Goal: Task Accomplishment & Management: Manage account settings

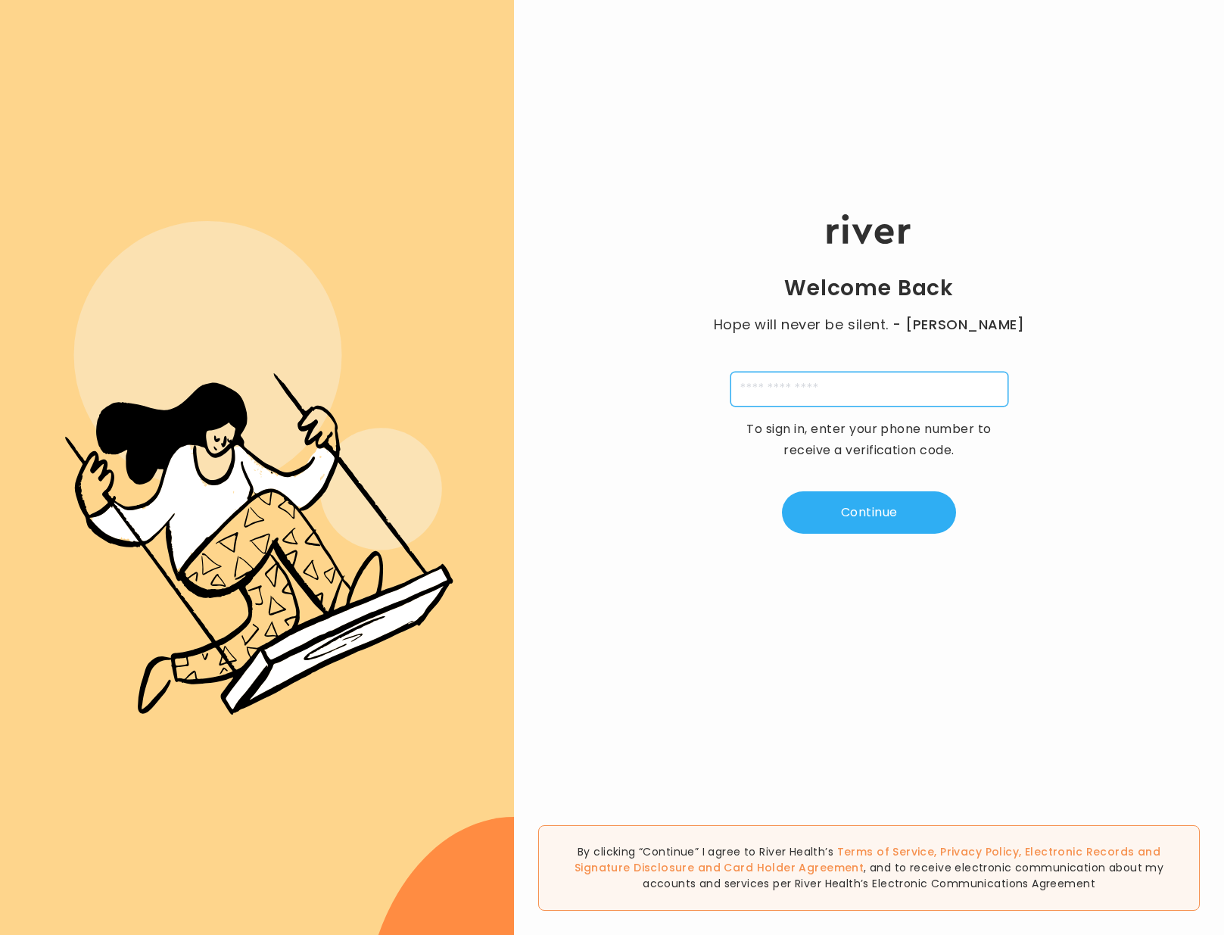
click at [808, 385] on input "tel" at bounding box center [870, 389] width 278 height 35
paste input "**********"
type input "**********"
paste input "**********"
type input "**********"
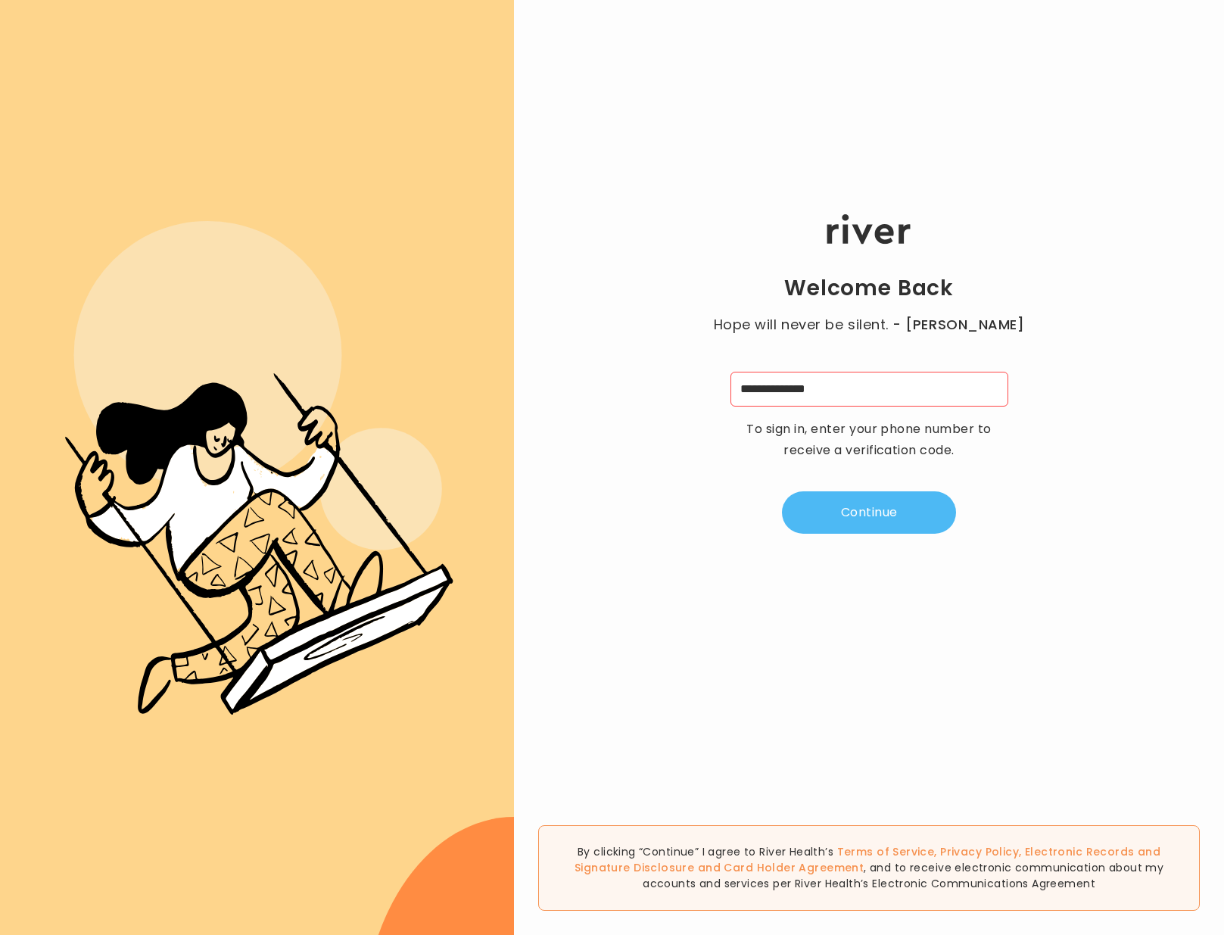
click at [828, 502] on button "Continue" at bounding box center [869, 512] width 174 height 42
type input "*"
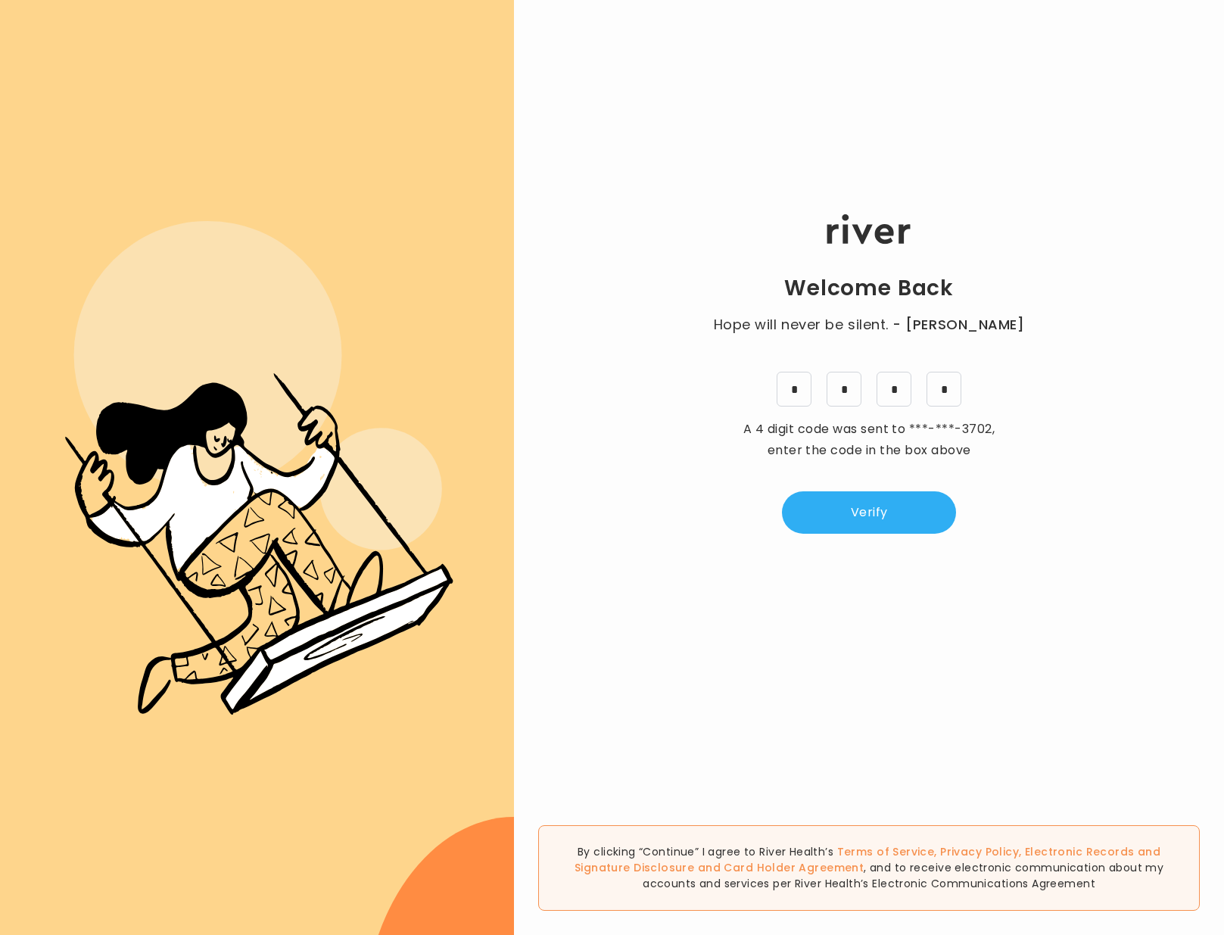
click at [880, 538] on div "Welcome Back Hope will never be silent. - [PERSON_NAME] * * * * A 4 digit code …" at bounding box center [869, 374] width 710 height 561
click at [873, 520] on button "Verify" at bounding box center [869, 512] width 174 height 42
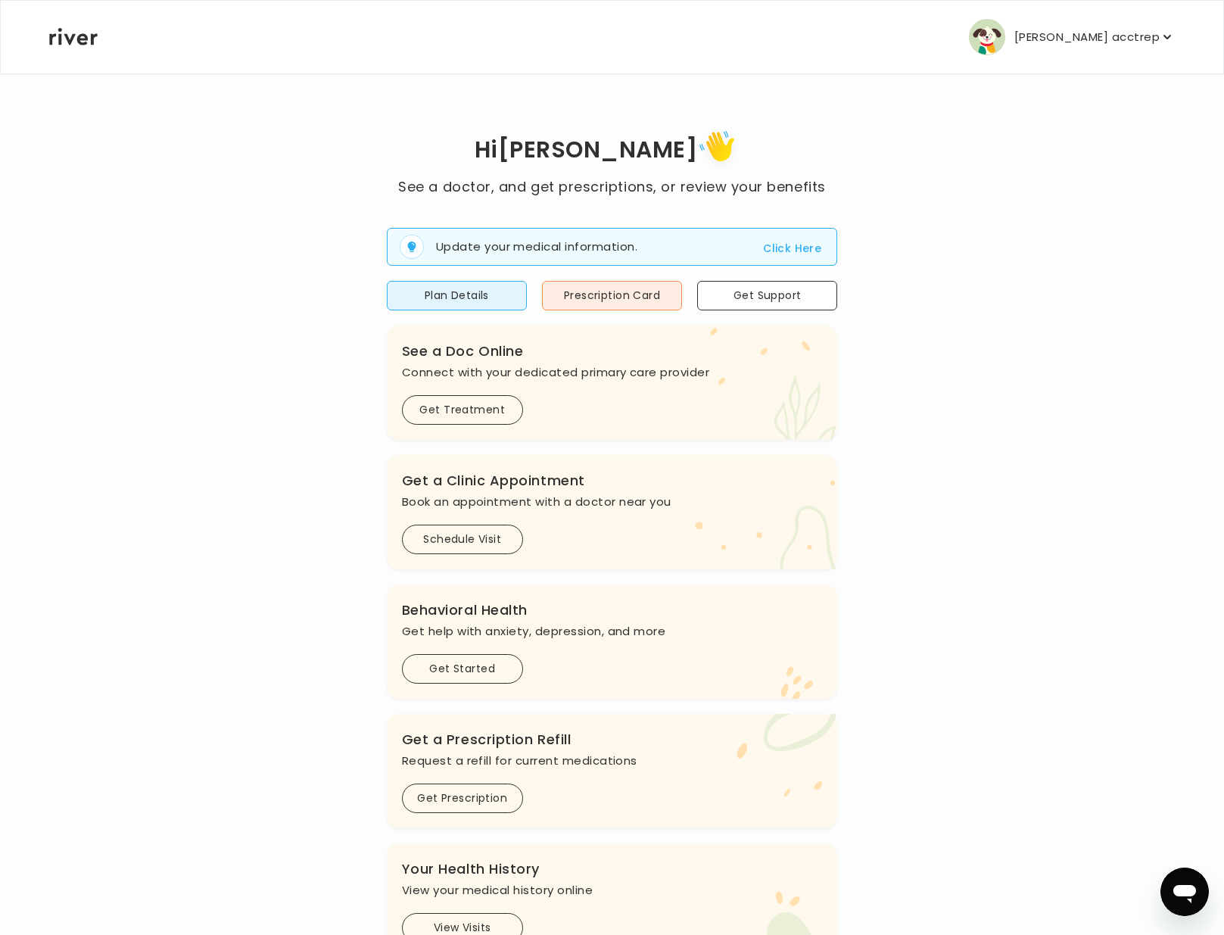
click at [1086, 25] on button "[PERSON_NAME] acctrep" at bounding box center [1072, 37] width 206 height 36
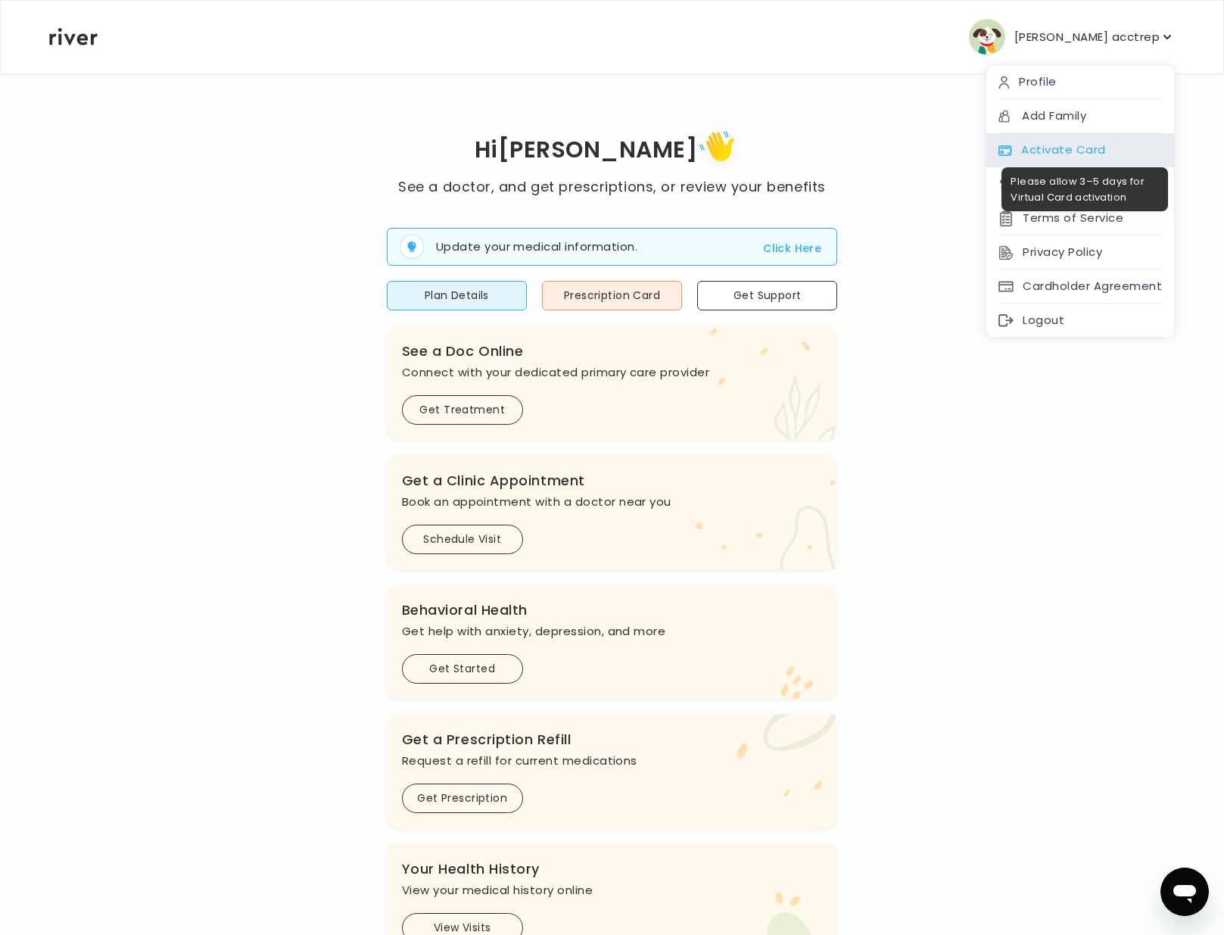
click at [1047, 145] on div "Activate Card" at bounding box center [1081, 150] width 188 height 34
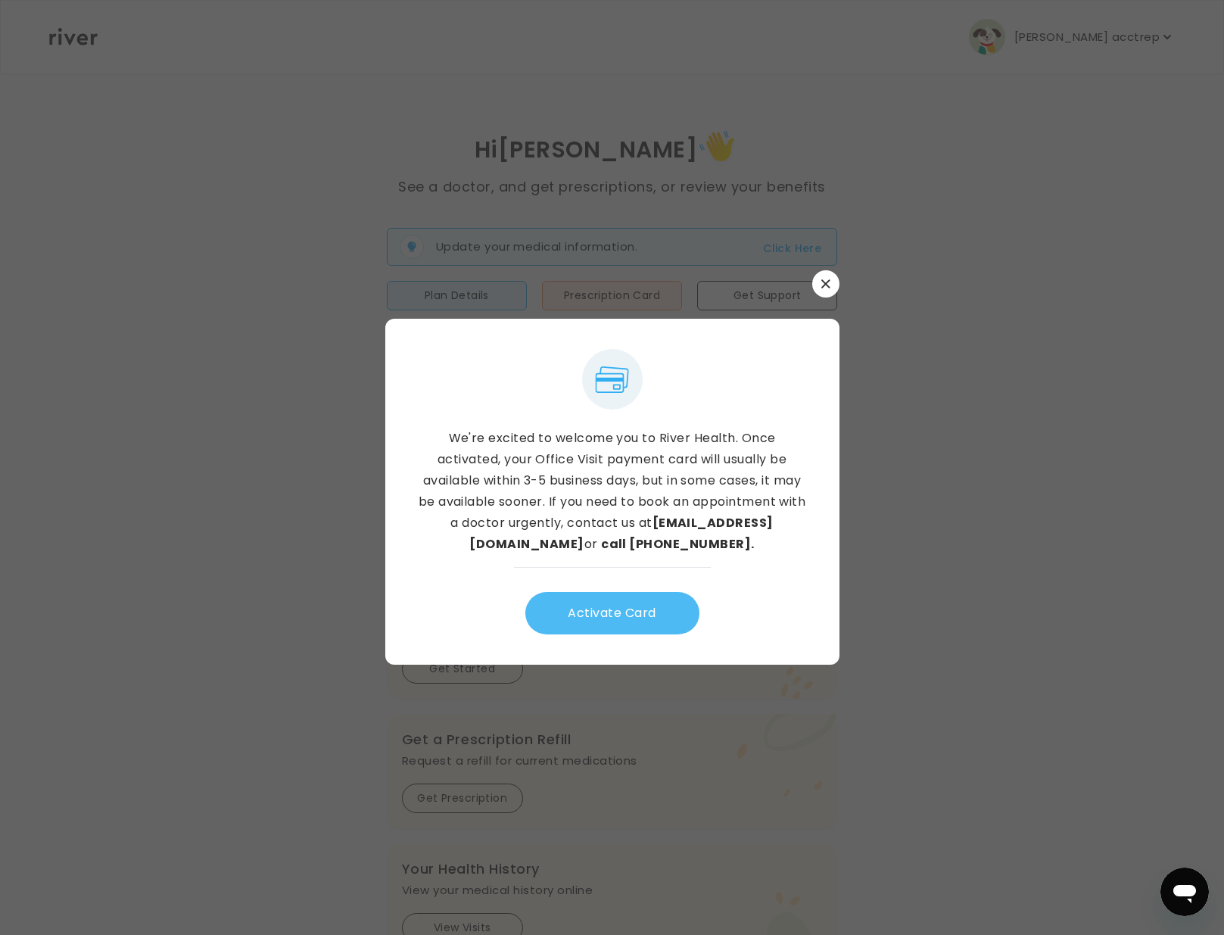
click at [575, 623] on button "Activate Card" at bounding box center [612, 613] width 174 height 42
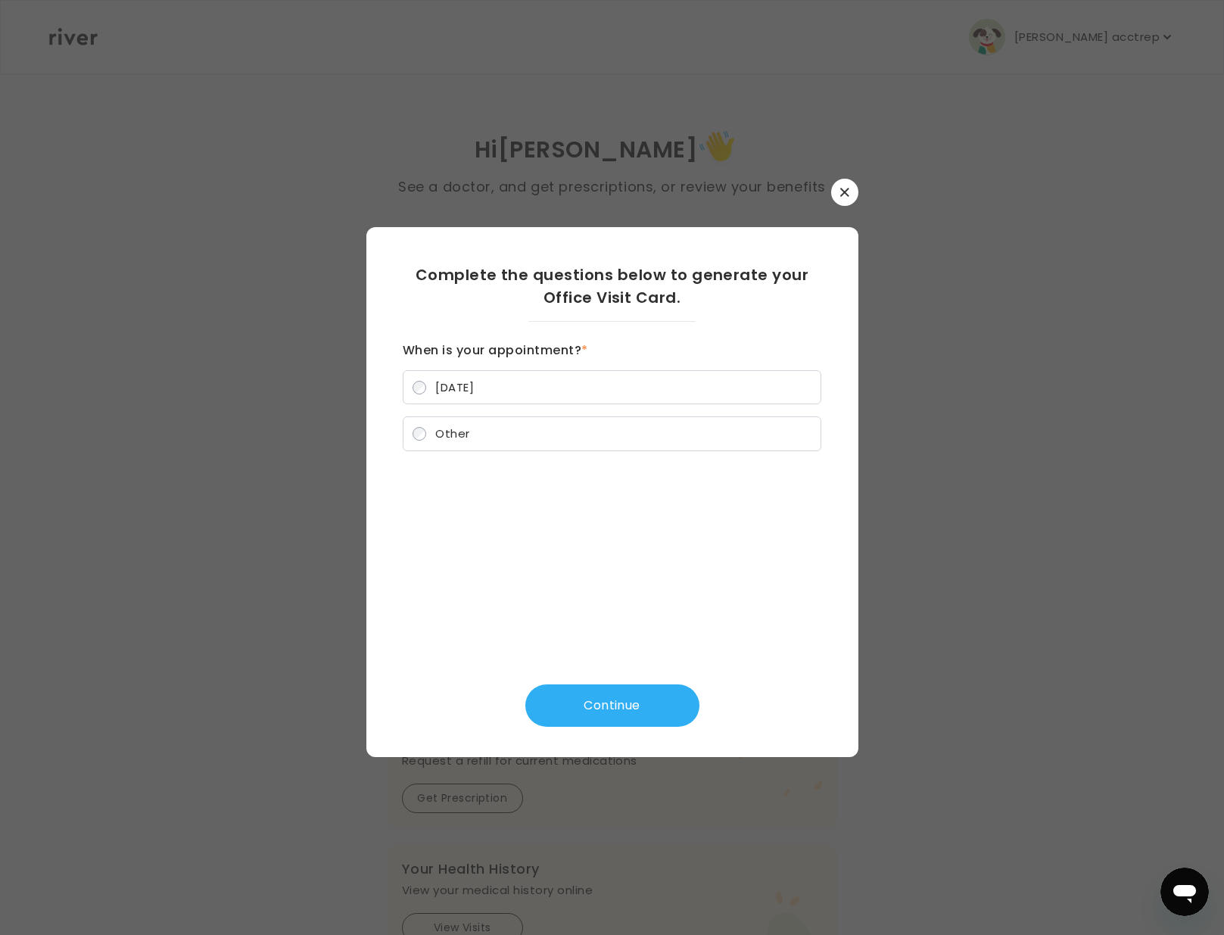
click at [557, 429] on label "Other" at bounding box center [612, 433] width 419 height 35
click at [621, 700] on button "Continue" at bounding box center [612, 705] width 174 height 42
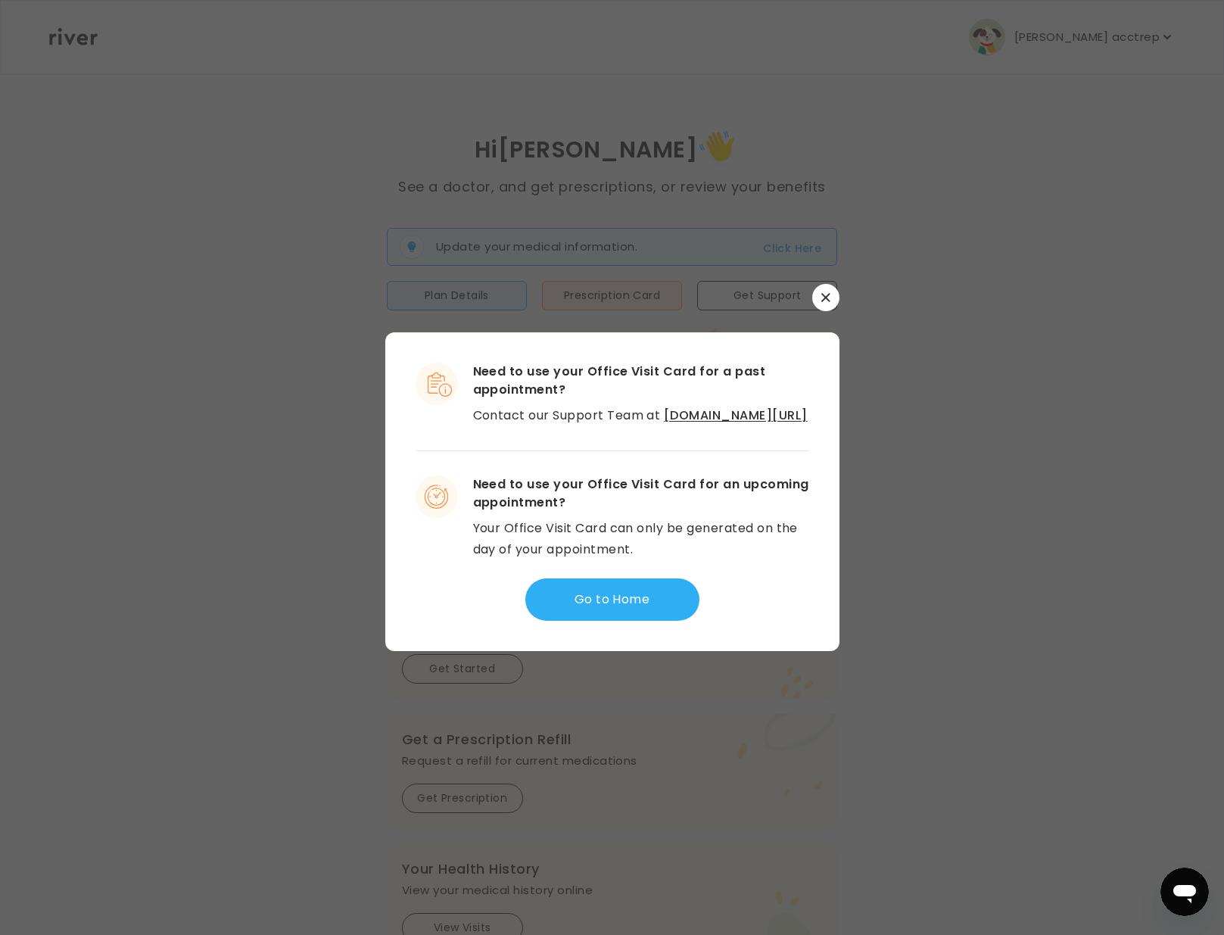
click at [664, 424] on link "[DOMAIN_NAME][URL]" at bounding box center [736, 415] width 144 height 17
click at [828, 293] on icon "button" at bounding box center [825, 297] width 9 height 9
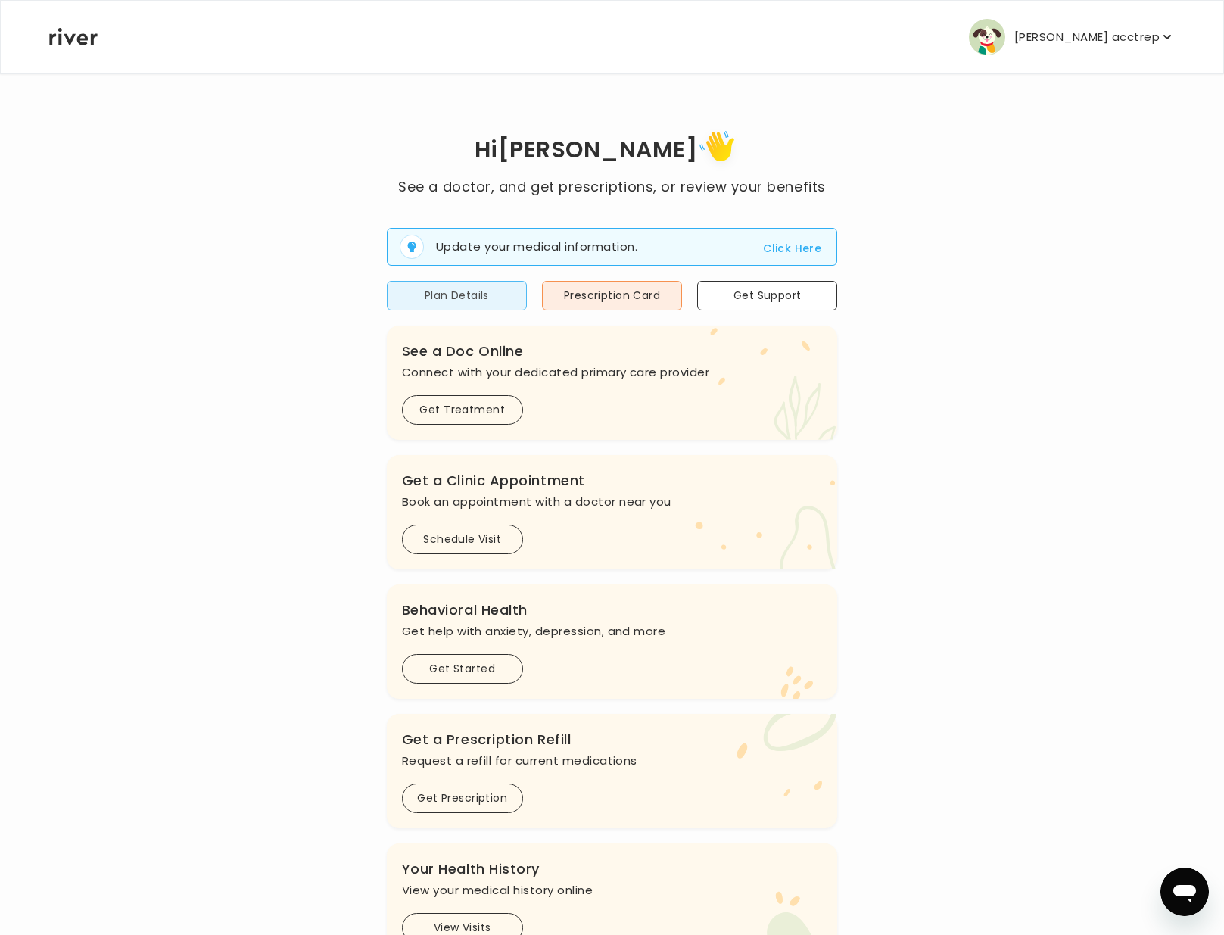
click at [502, 302] on button "Plan Details" at bounding box center [457, 296] width 140 height 30
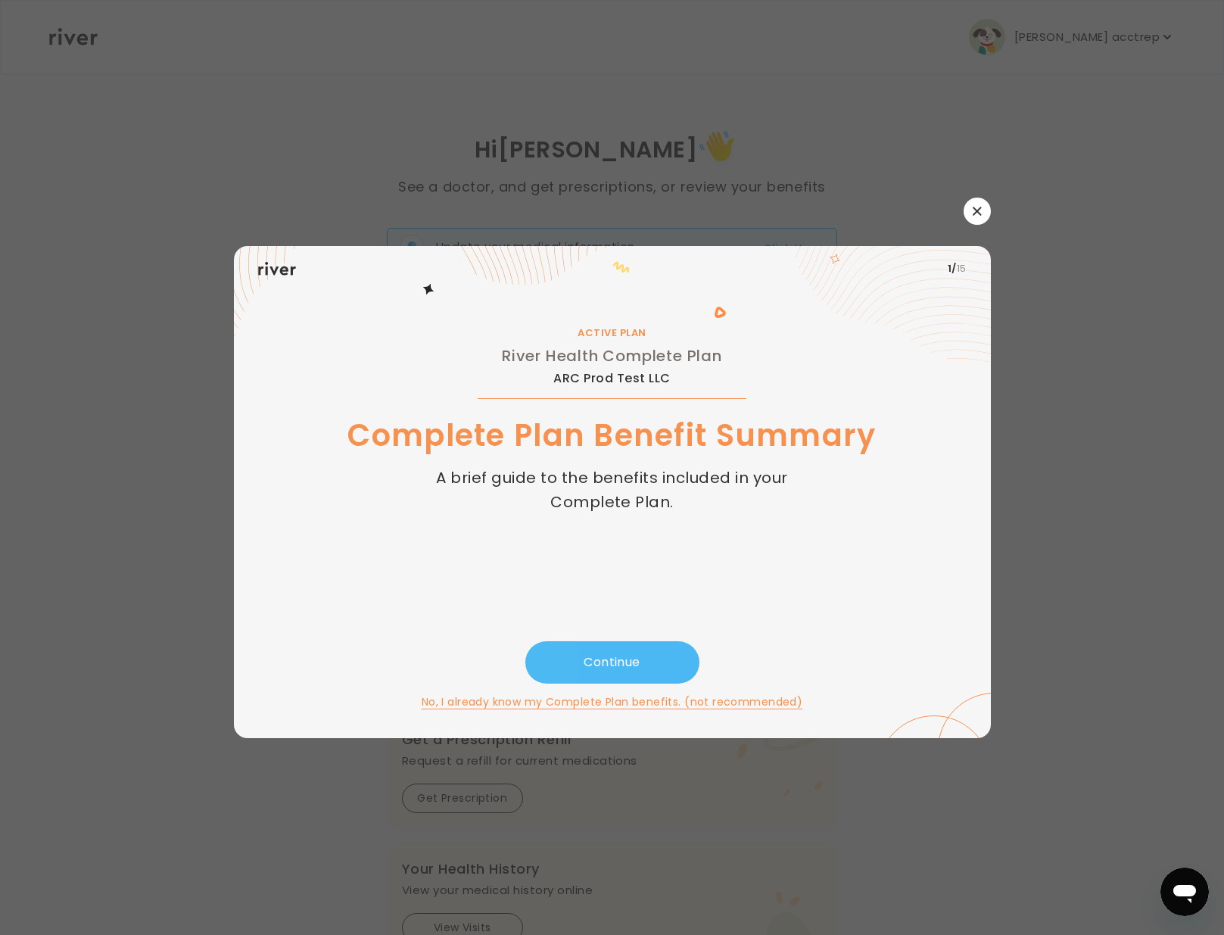
click at [622, 672] on button "Continue" at bounding box center [612, 662] width 174 height 42
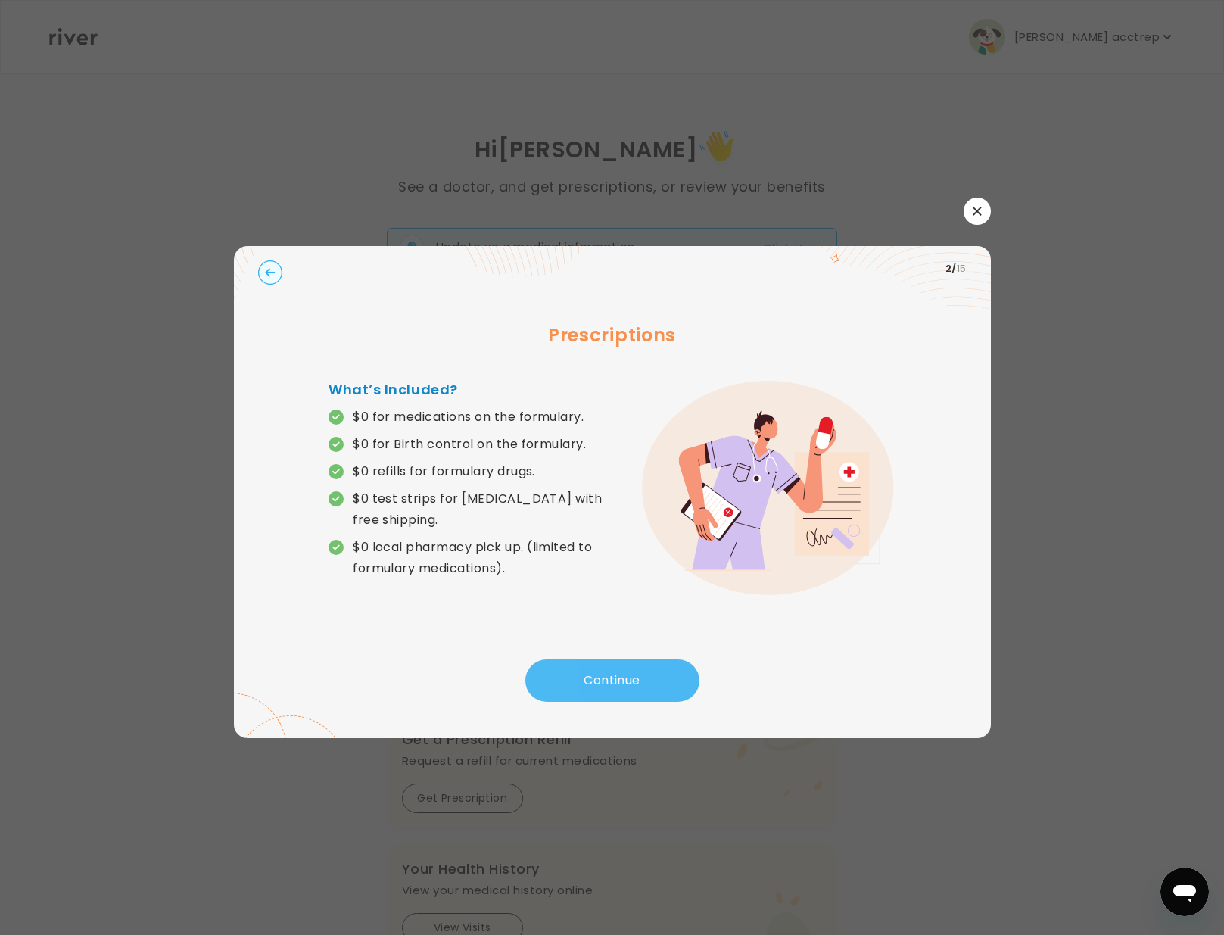
click at [621, 679] on button "Continue" at bounding box center [612, 680] width 174 height 42
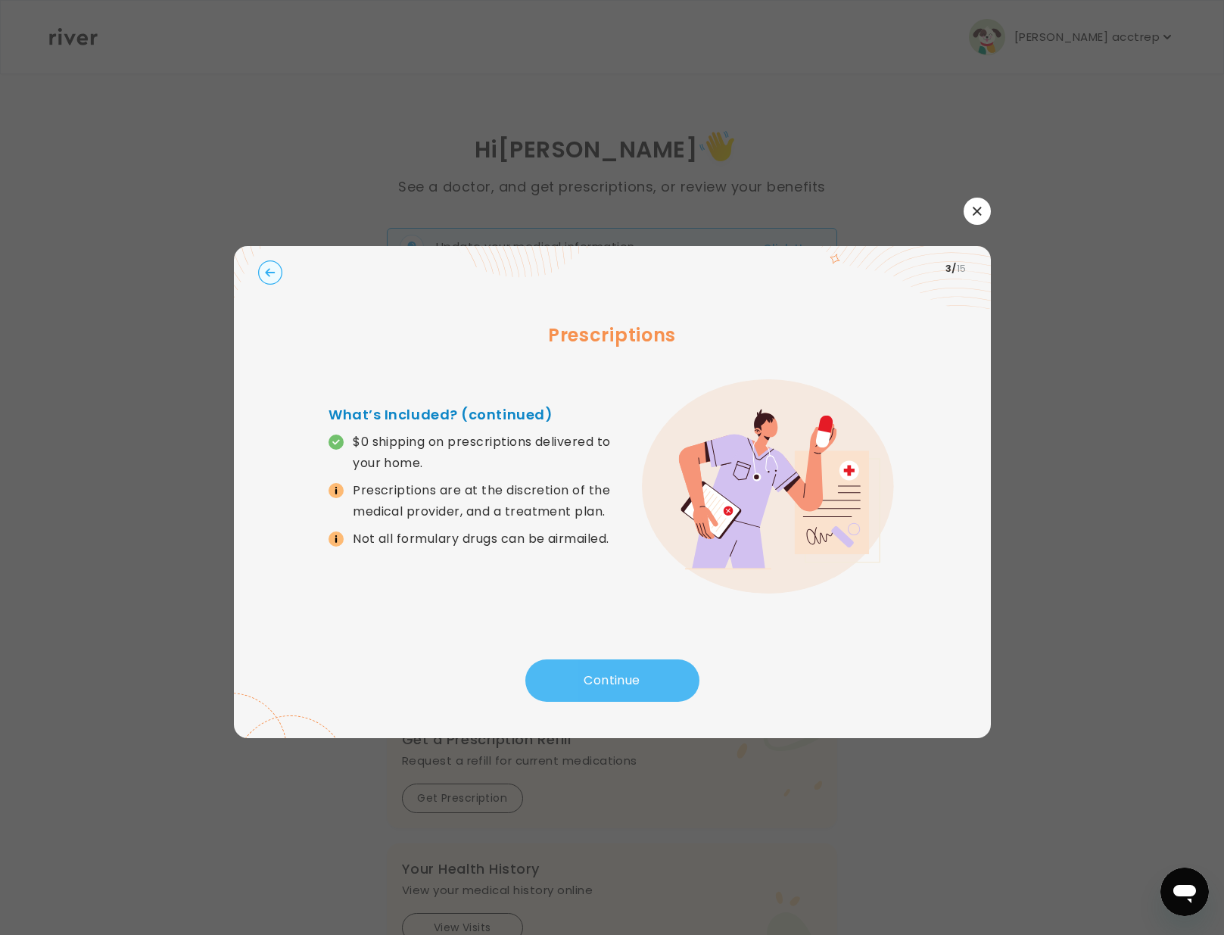
click at [621, 679] on button "Continue" at bounding box center [612, 680] width 174 height 42
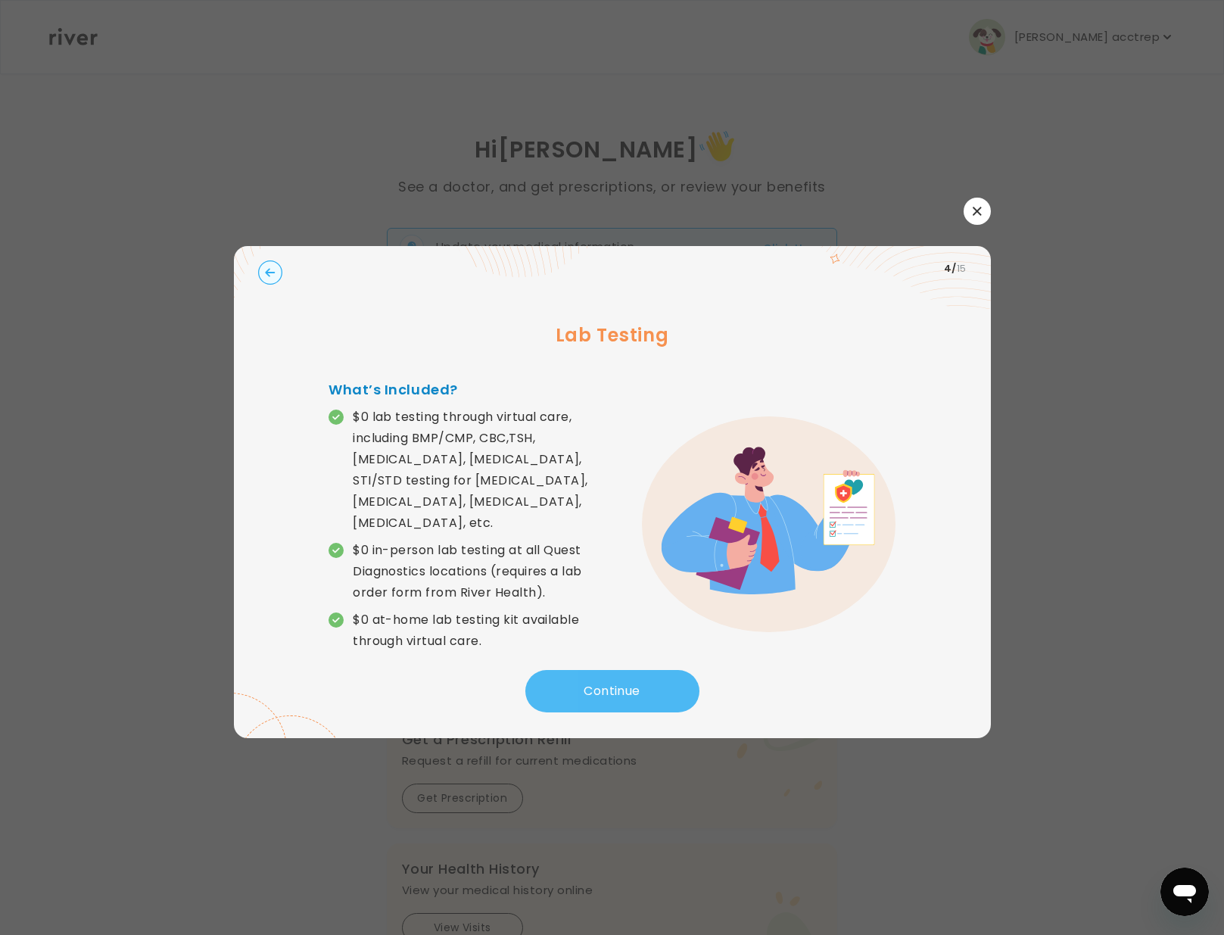
click at [621, 679] on button "Continue" at bounding box center [612, 691] width 174 height 42
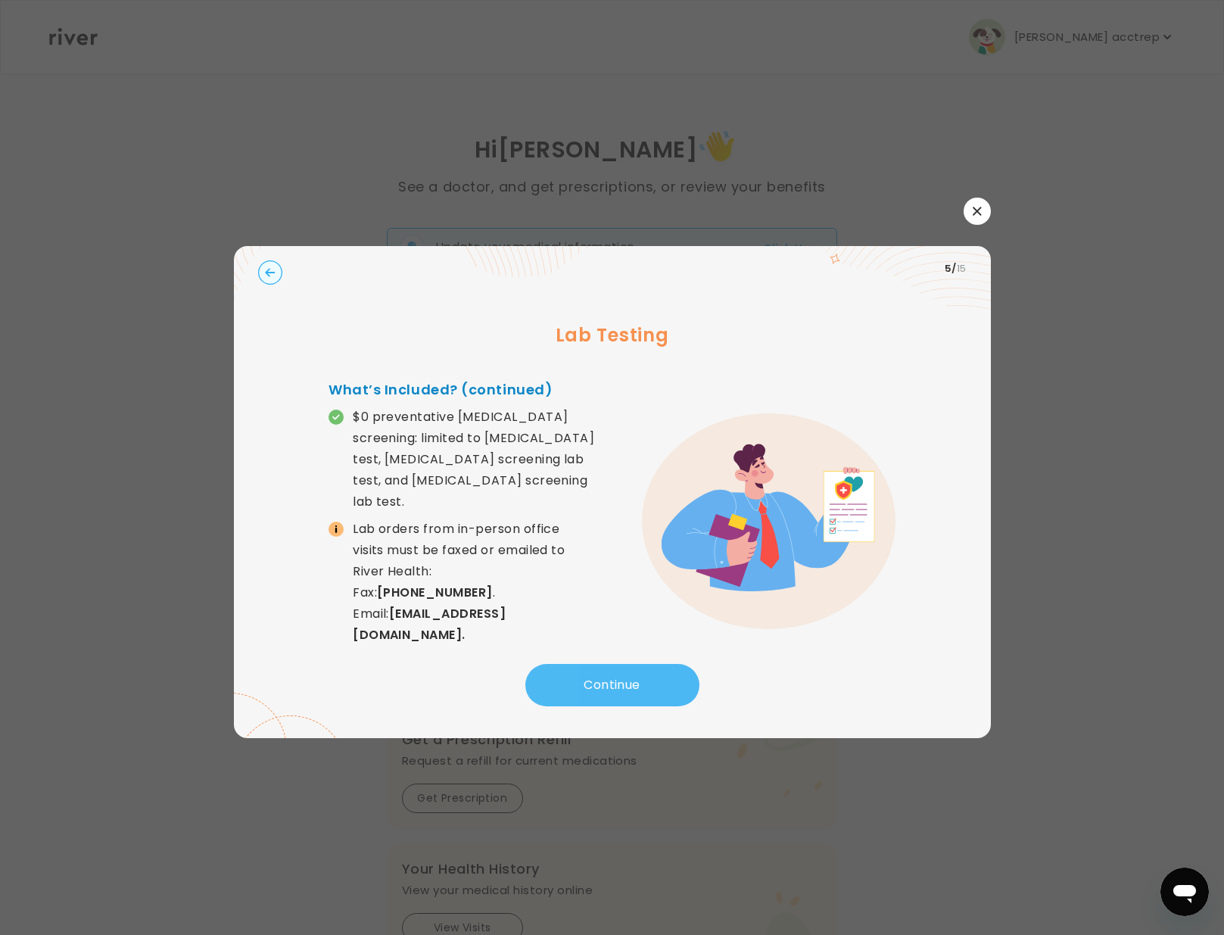
click at [621, 679] on button "Continue" at bounding box center [612, 685] width 174 height 42
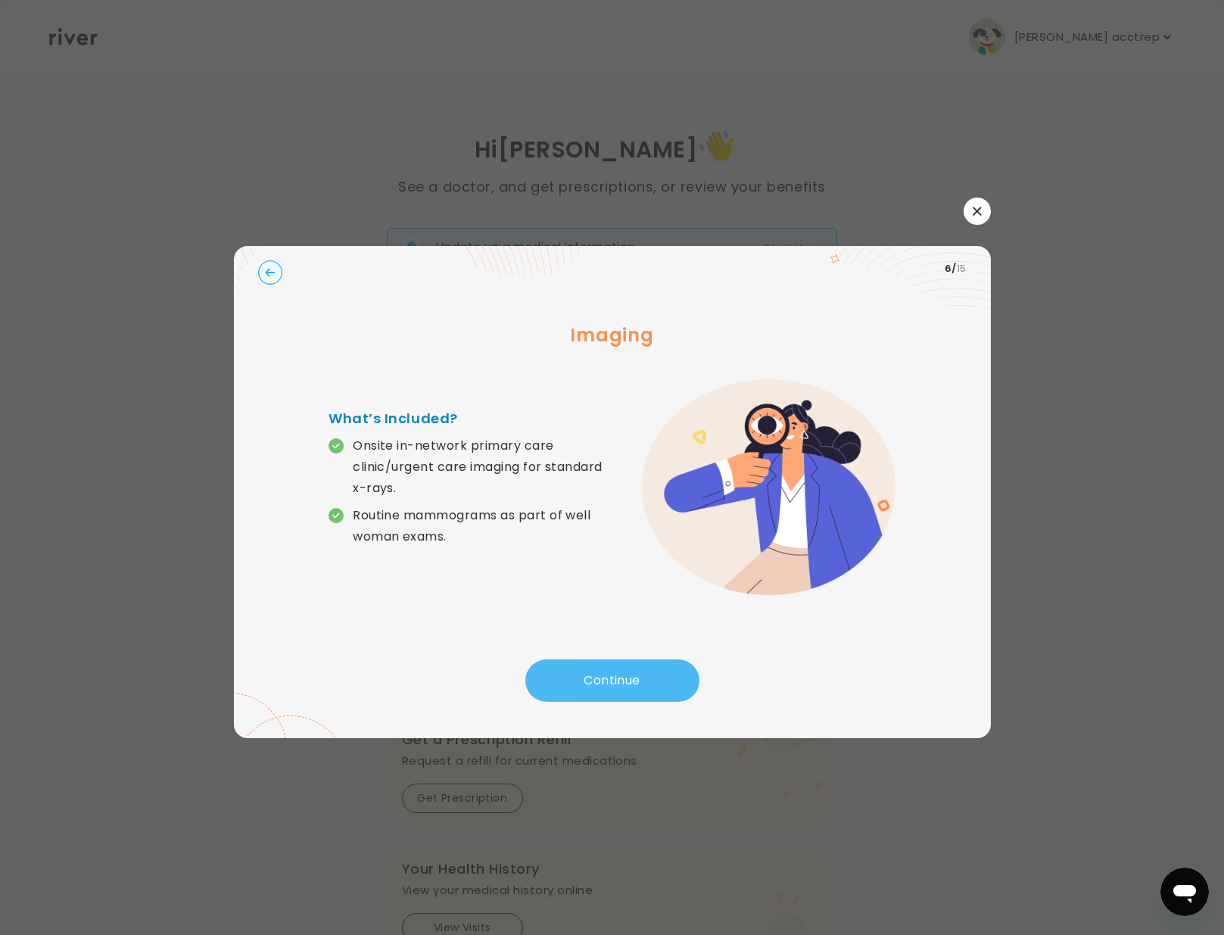
click at [621, 679] on button "Continue" at bounding box center [612, 680] width 174 height 42
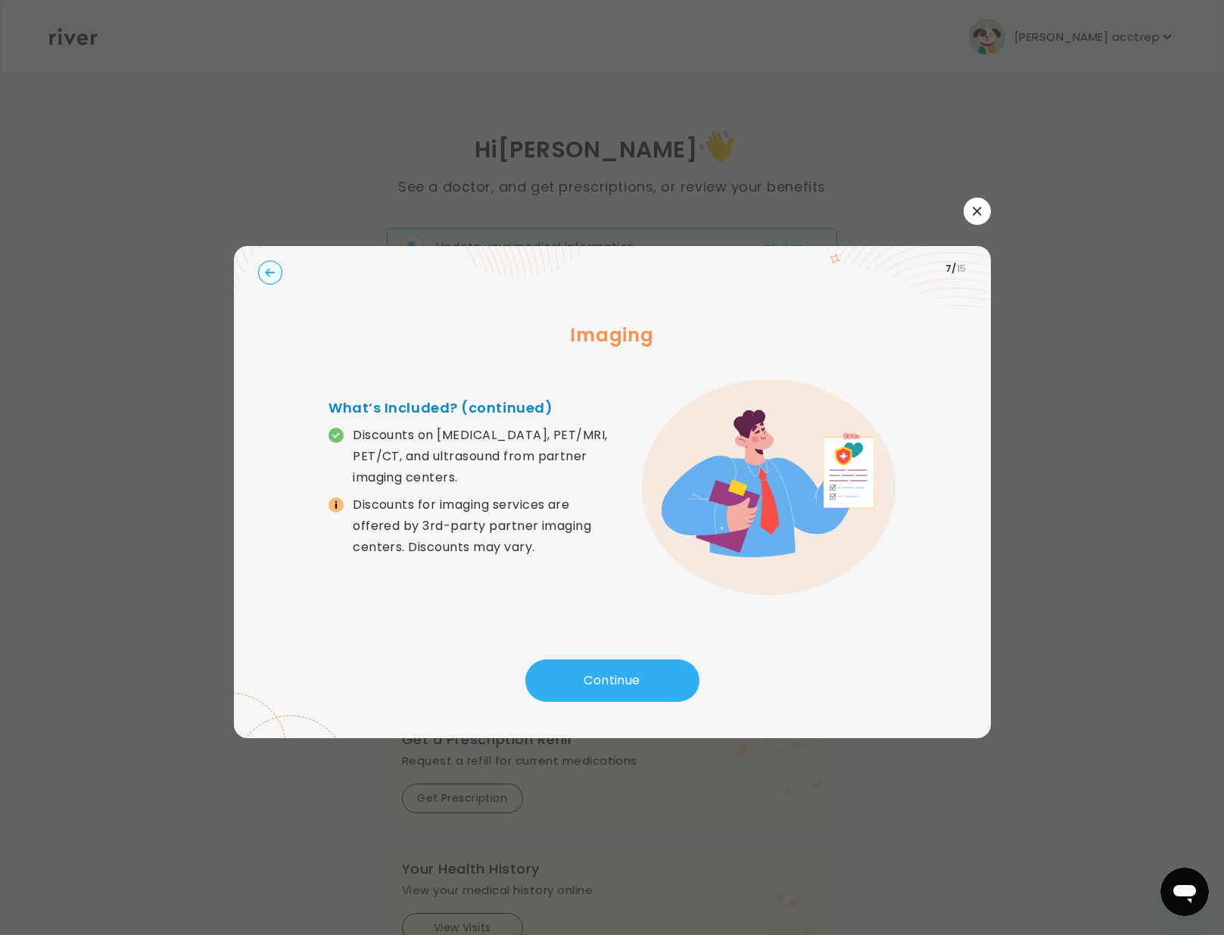
click at [975, 214] on icon "button" at bounding box center [977, 211] width 9 height 9
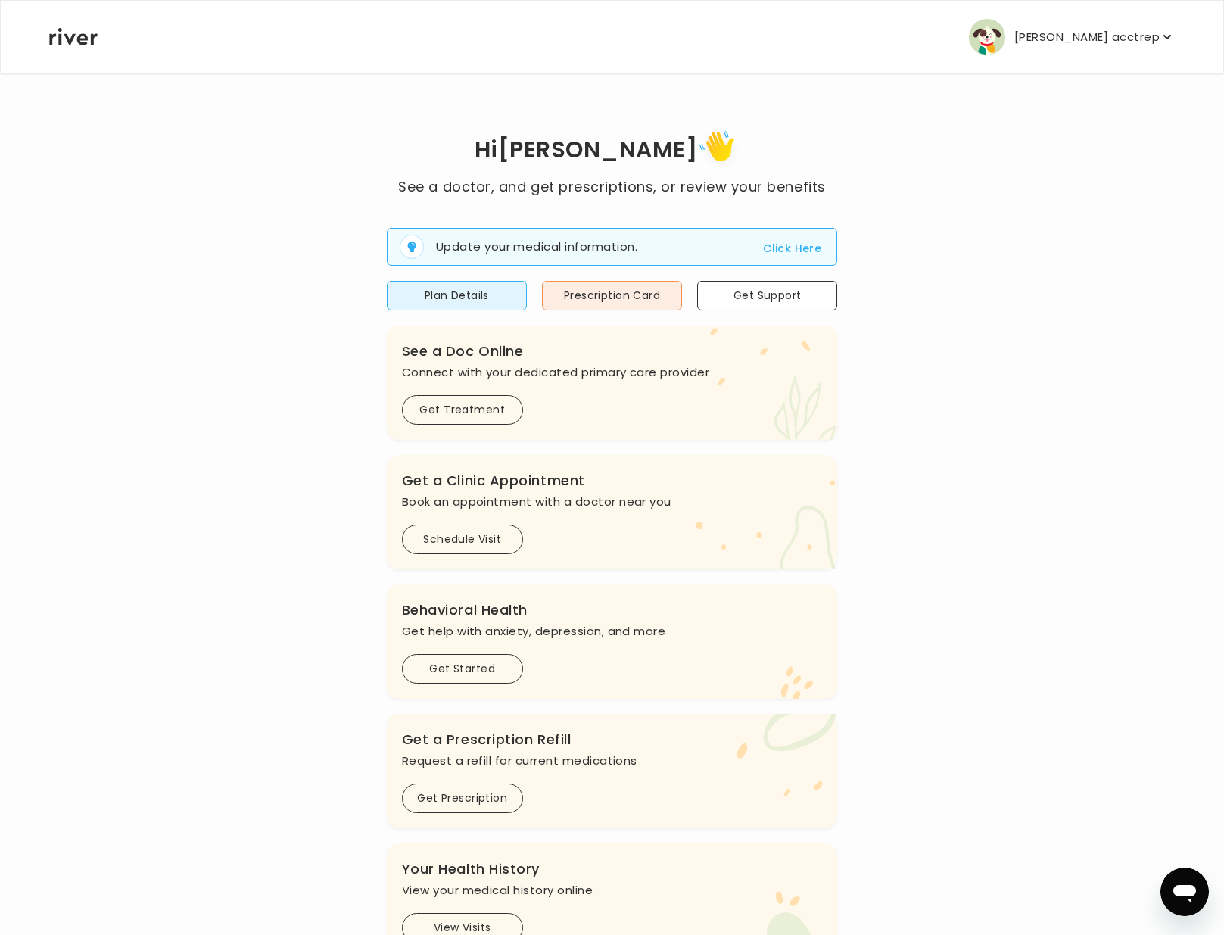
click at [1114, 33] on p "[PERSON_NAME] acctrep" at bounding box center [1087, 36] width 145 height 21
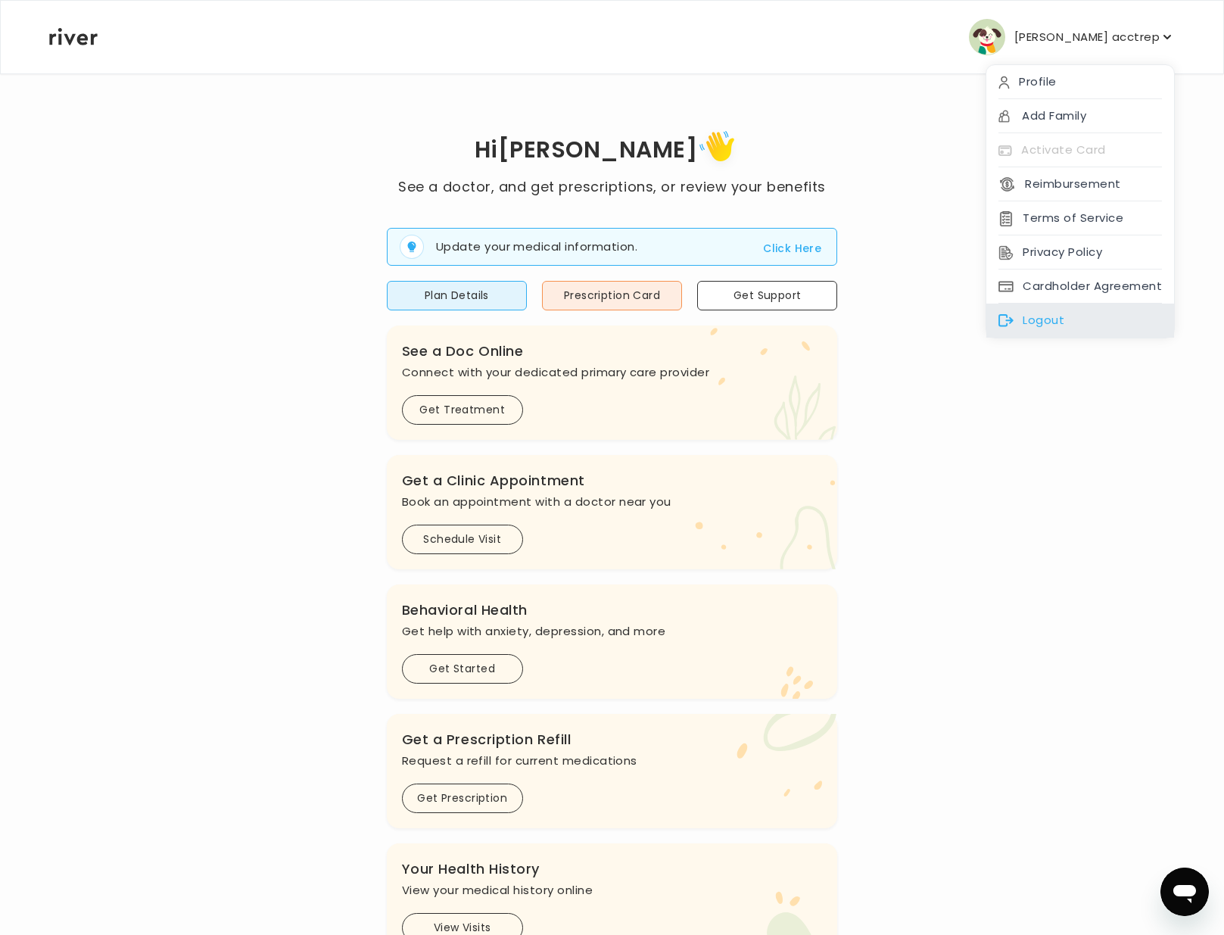
click at [1052, 315] on div "Logout" at bounding box center [1081, 321] width 188 height 34
